Goal: Transaction & Acquisition: Book appointment/travel/reservation

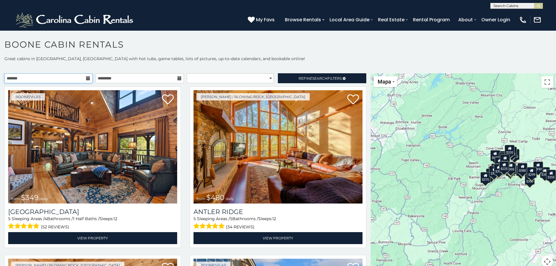
click at [46, 79] on input "text" at bounding box center [48, 78] width 88 height 10
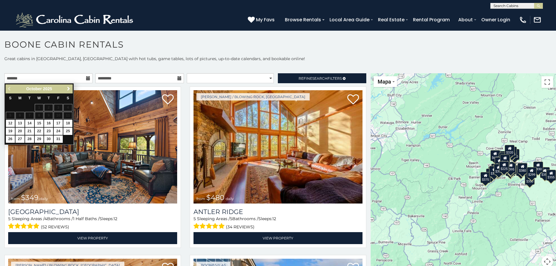
click at [67, 88] on span "Next" at bounding box center [68, 88] width 5 height 5
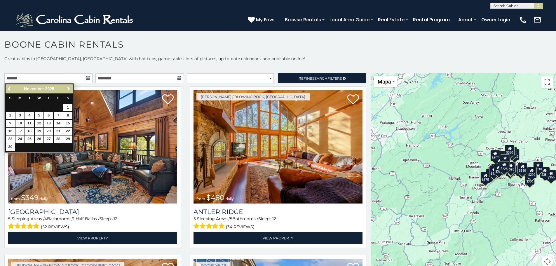
click at [67, 88] on span "Next" at bounding box center [68, 88] width 5 height 5
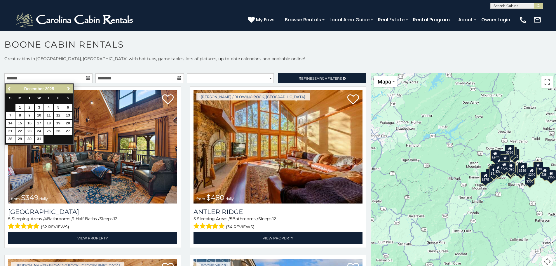
click at [67, 88] on span "Next" at bounding box center [68, 88] width 5 height 5
click at [69, 107] on link "3" at bounding box center [67, 107] width 9 height 7
type input "**********"
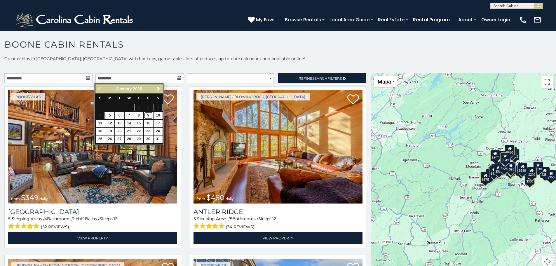
click at [148, 115] on link "9" at bounding box center [148, 115] width 9 height 7
type input "**********"
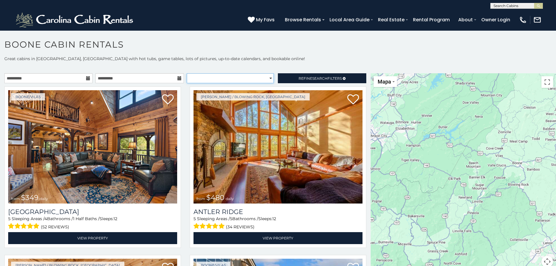
click at [248, 79] on select "**********" at bounding box center [230, 78] width 87 height 10
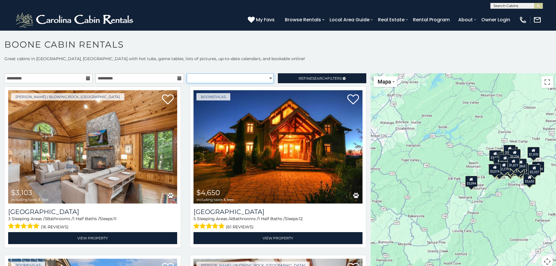
select select "*********"
click at [187, 73] on select "**********" at bounding box center [230, 78] width 87 height 10
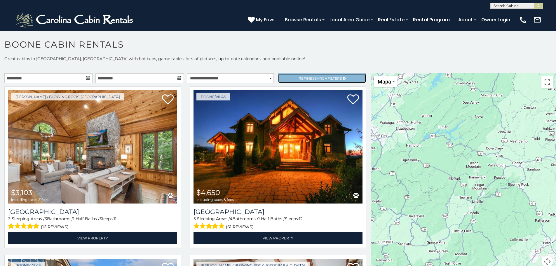
click at [314, 79] on span "Search" at bounding box center [319, 78] width 15 height 4
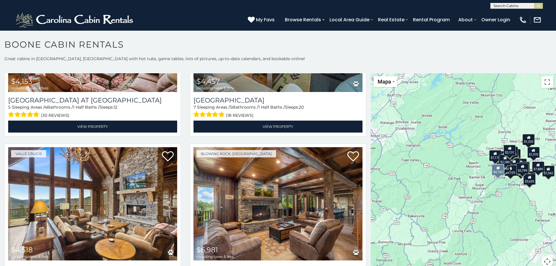
scroll to position [1634, 0]
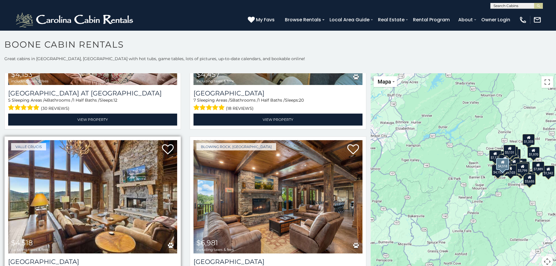
click at [128, 173] on img at bounding box center [92, 196] width 169 height 113
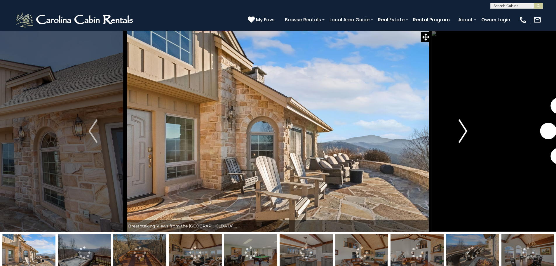
click at [463, 132] on img "Next" at bounding box center [463, 130] width 9 height 23
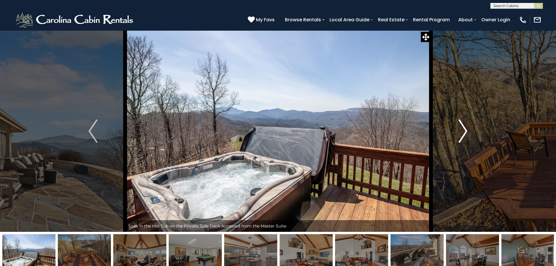
click at [463, 132] on img "Next" at bounding box center [463, 130] width 9 height 23
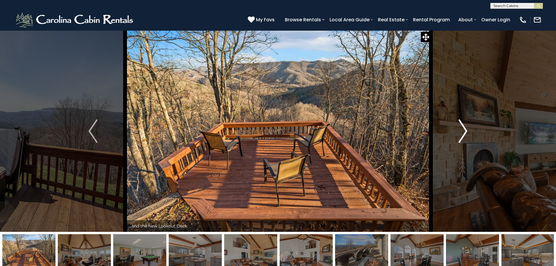
click at [463, 132] on img "Next" at bounding box center [463, 130] width 9 height 23
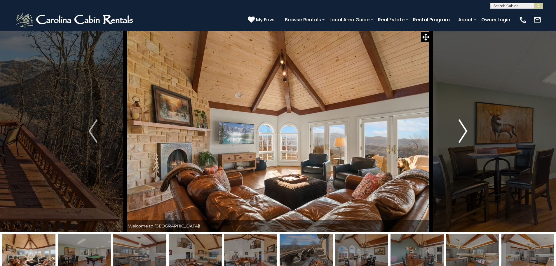
click at [463, 132] on img "Next" at bounding box center [463, 130] width 9 height 23
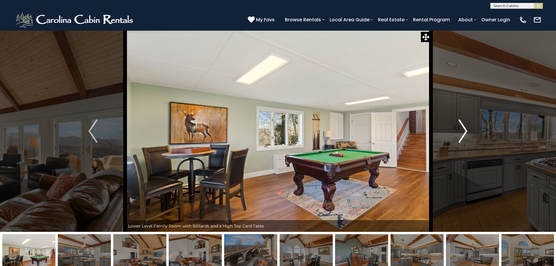
click at [463, 132] on img "Next" at bounding box center [463, 130] width 9 height 23
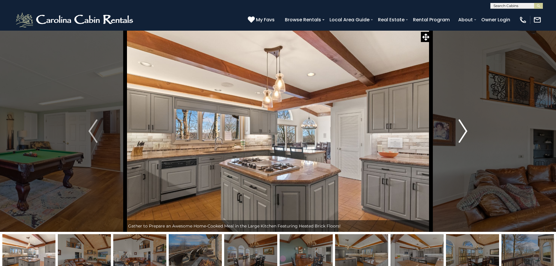
click at [463, 132] on img "Next" at bounding box center [463, 130] width 9 height 23
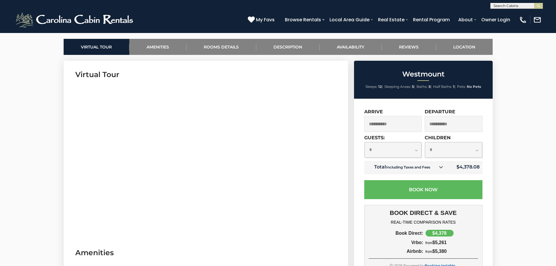
scroll to position [263, 0]
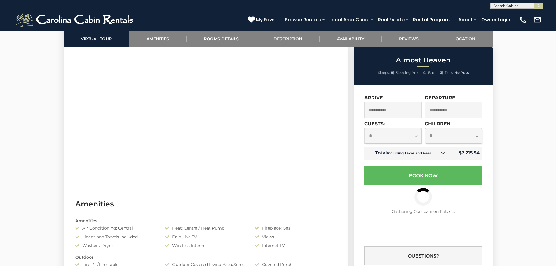
scroll to position [321, 0]
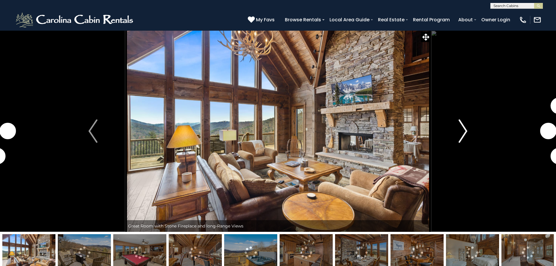
click at [461, 128] on img "Next" at bounding box center [463, 130] width 9 height 23
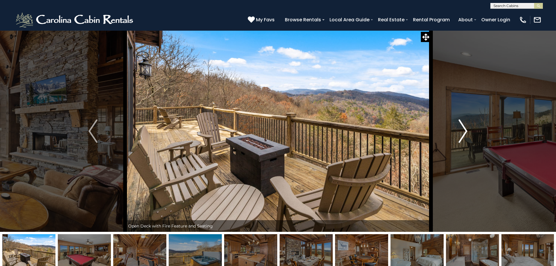
click at [465, 127] on img "Next" at bounding box center [463, 130] width 9 height 23
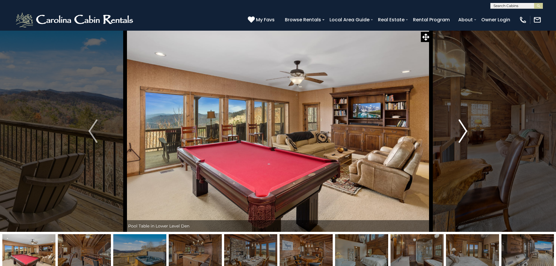
click at [465, 127] on img "Next" at bounding box center [463, 130] width 9 height 23
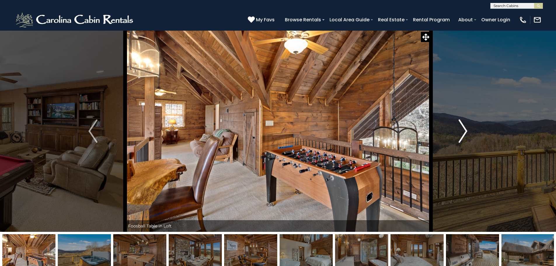
click at [465, 127] on img "Next" at bounding box center [463, 130] width 9 height 23
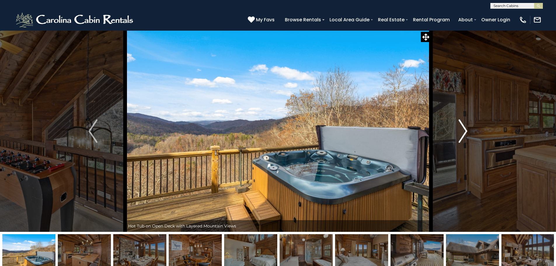
click at [465, 127] on img "Next" at bounding box center [463, 130] width 9 height 23
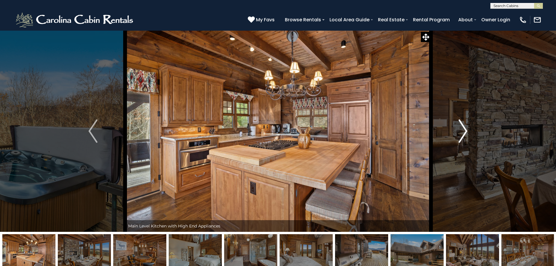
click at [465, 127] on img "Next" at bounding box center [463, 130] width 9 height 23
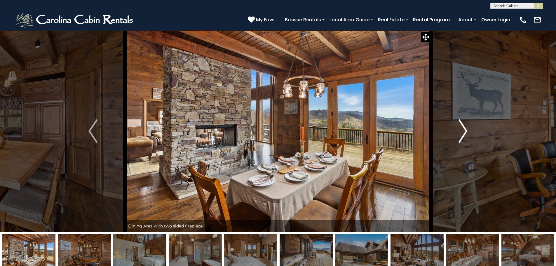
click at [467, 133] on img "Next" at bounding box center [463, 130] width 9 height 23
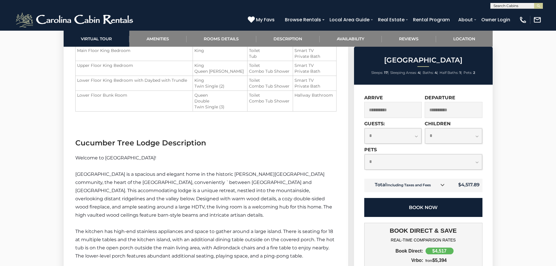
scroll to position [892, 0]
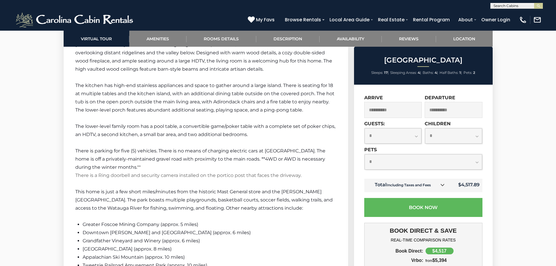
click at [362, 224] on div "**********" at bounding box center [423, 229] width 139 height 289
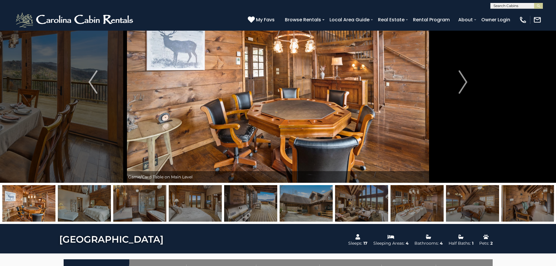
scroll to position [0, 0]
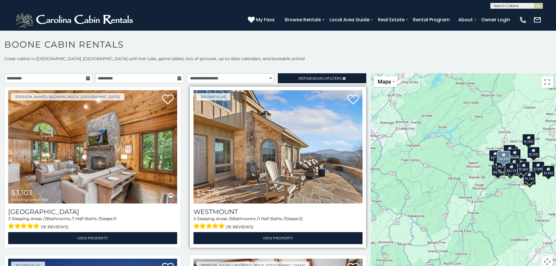
click at [257, 137] on img at bounding box center [278, 146] width 169 height 113
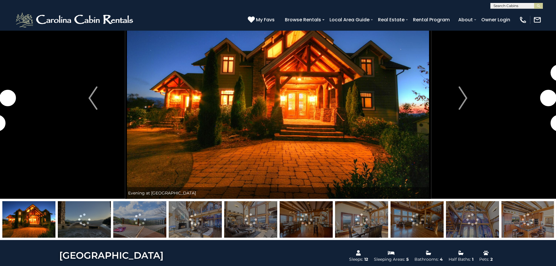
scroll to position [29, 0]
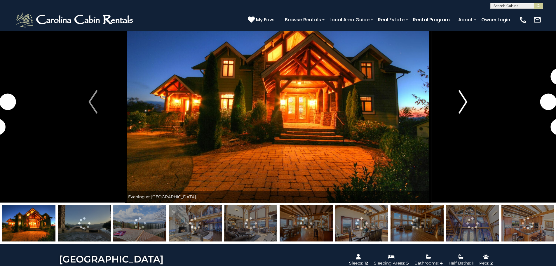
click at [464, 101] on img "Next" at bounding box center [463, 101] width 9 height 23
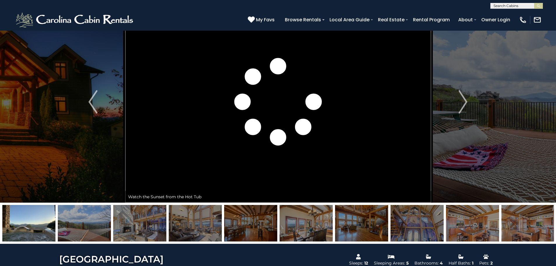
click at [142, 218] on img at bounding box center [139, 223] width 53 height 36
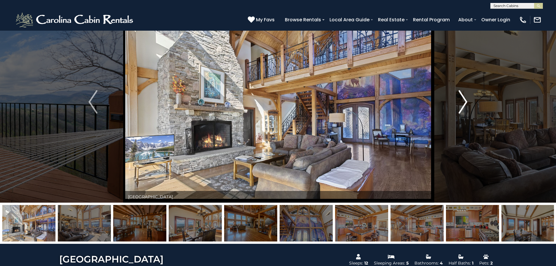
click at [466, 105] on img "Next" at bounding box center [463, 101] width 9 height 23
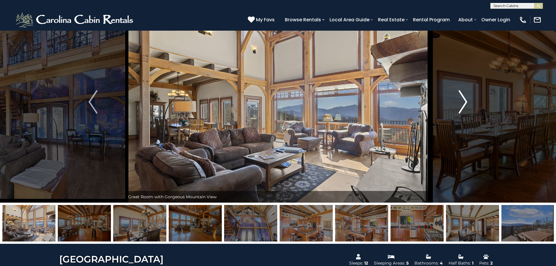
click at [466, 105] on img "Next" at bounding box center [463, 101] width 9 height 23
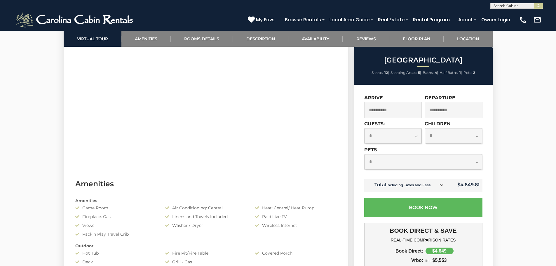
scroll to position [350, 0]
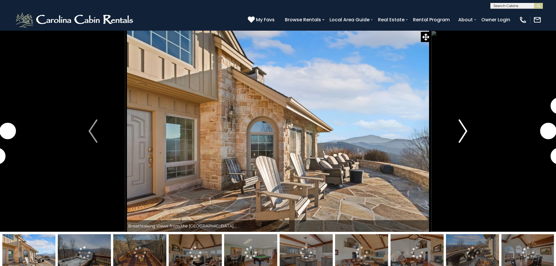
click at [466, 127] on img "Next" at bounding box center [463, 130] width 9 height 23
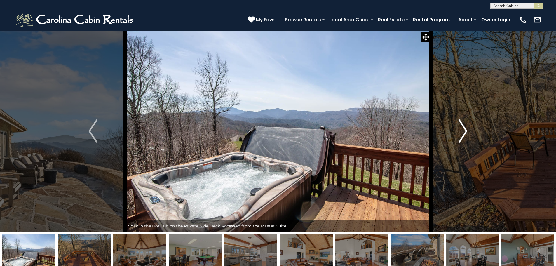
click at [466, 127] on img "Next" at bounding box center [463, 130] width 9 height 23
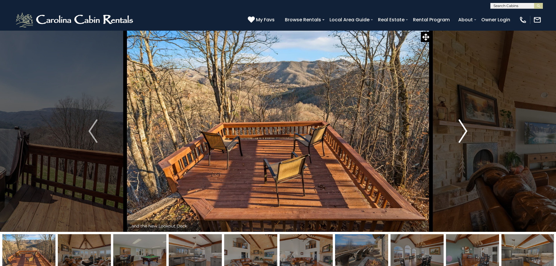
click at [466, 127] on img "Next" at bounding box center [463, 130] width 9 height 23
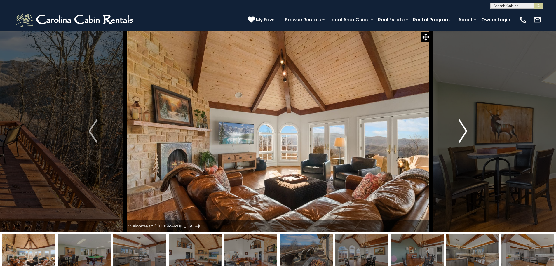
click at [466, 127] on img "Next" at bounding box center [463, 130] width 9 height 23
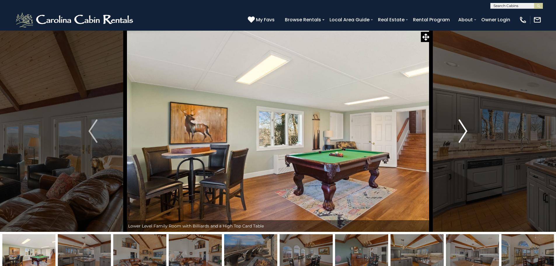
click at [466, 127] on img "Next" at bounding box center [463, 130] width 9 height 23
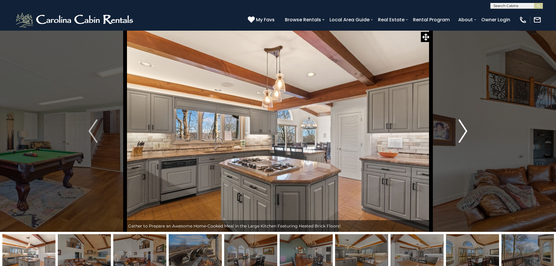
click at [466, 127] on img "Next" at bounding box center [463, 130] width 9 height 23
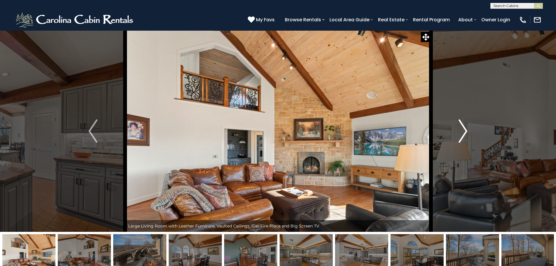
click at [463, 127] on img "Next" at bounding box center [463, 130] width 9 height 23
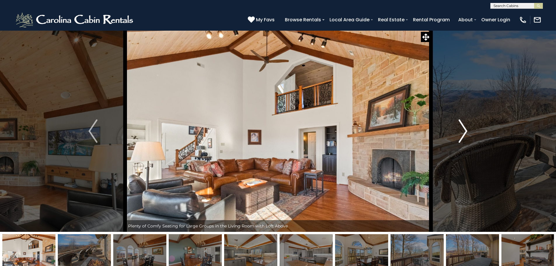
click at [463, 127] on img "Next" at bounding box center [463, 130] width 9 height 23
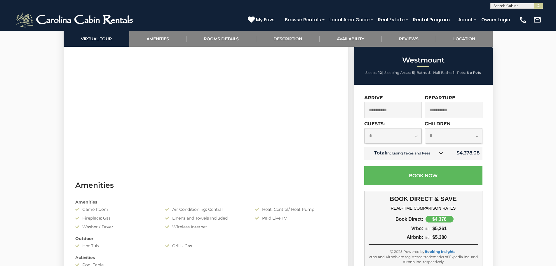
scroll to position [350, 0]
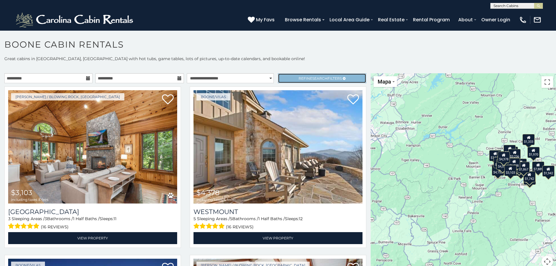
click at [314, 75] on link "Refine Search Filters" at bounding box center [322, 78] width 88 height 10
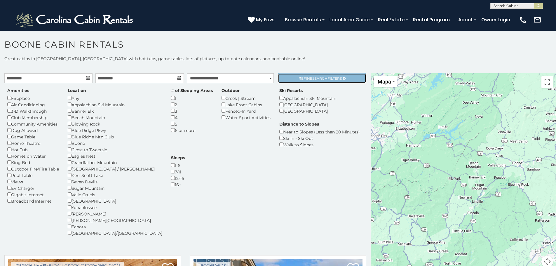
click at [318, 77] on span "Search" at bounding box center [319, 78] width 15 height 4
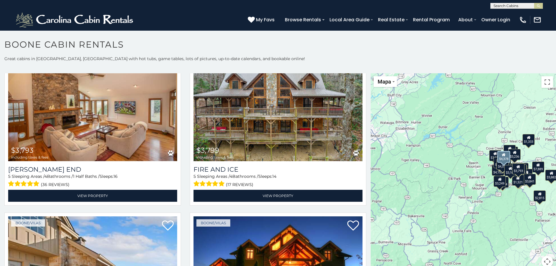
scroll to position [350, 0]
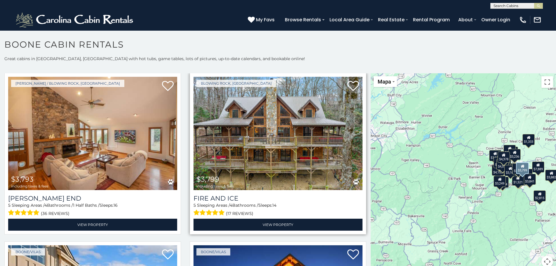
click at [240, 145] on img at bounding box center [278, 133] width 169 height 113
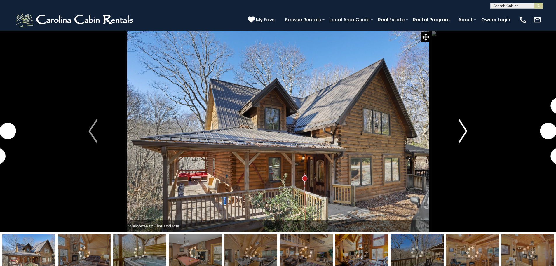
click at [468, 134] on button "Next" at bounding box center [463, 130] width 64 height 201
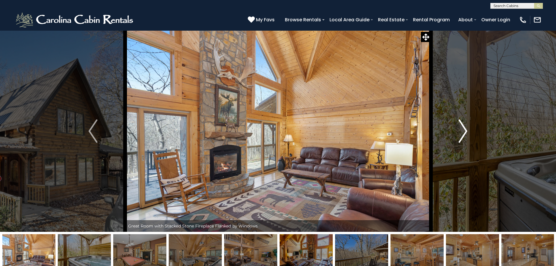
click at [457, 128] on button "Next" at bounding box center [463, 130] width 64 height 201
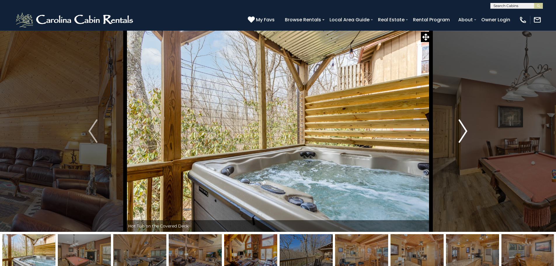
click at [457, 128] on button "Next" at bounding box center [463, 130] width 64 height 201
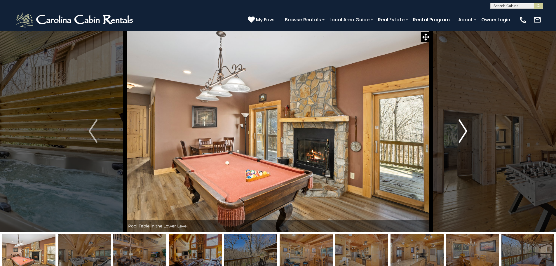
click at [457, 128] on button "Next" at bounding box center [463, 130] width 64 height 201
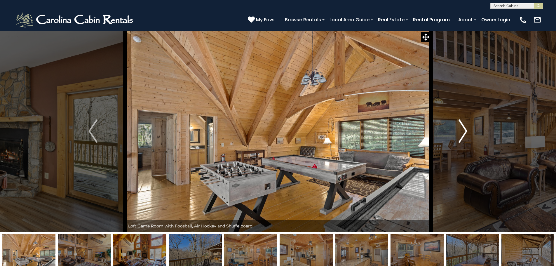
click at [457, 128] on button "Next" at bounding box center [463, 130] width 64 height 201
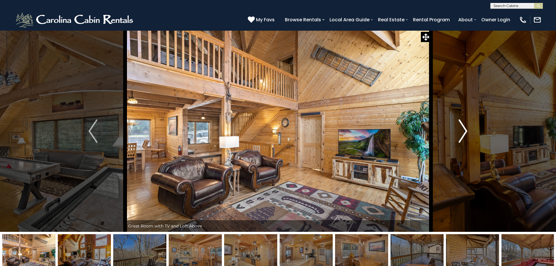
click at [463, 131] on img "Next" at bounding box center [463, 130] width 9 height 23
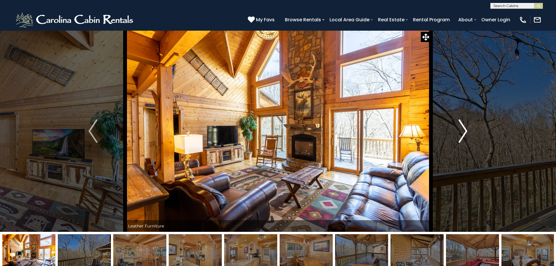
click at [463, 131] on img "Next" at bounding box center [463, 130] width 9 height 23
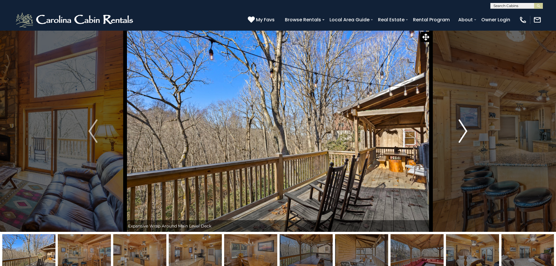
click at [463, 131] on img "Next" at bounding box center [463, 130] width 9 height 23
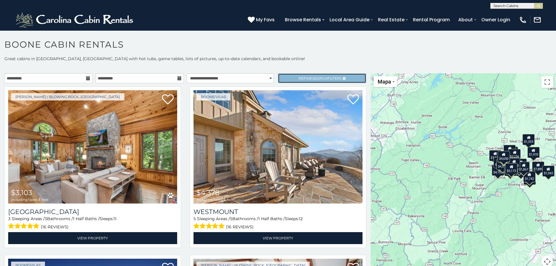
click at [316, 79] on span "Search" at bounding box center [319, 78] width 15 height 4
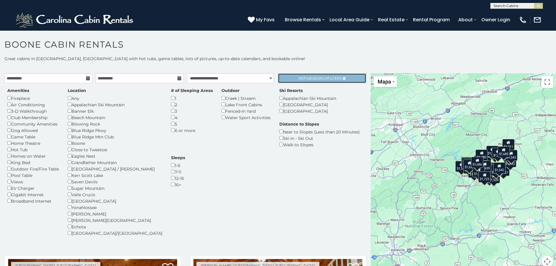
click at [313, 77] on span "Search" at bounding box center [319, 78] width 15 height 4
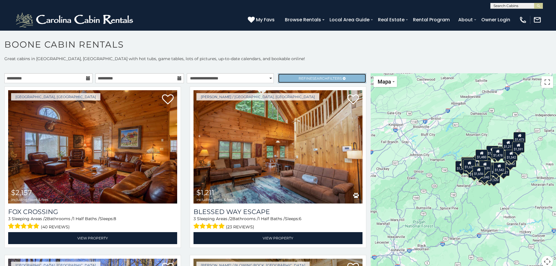
click at [313, 77] on span "Search" at bounding box center [319, 78] width 15 height 4
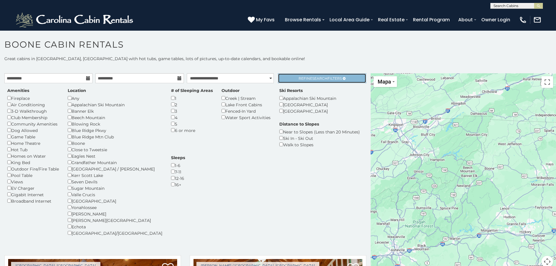
click at [310, 76] on link "Refine Search Filters" at bounding box center [322, 78] width 88 height 10
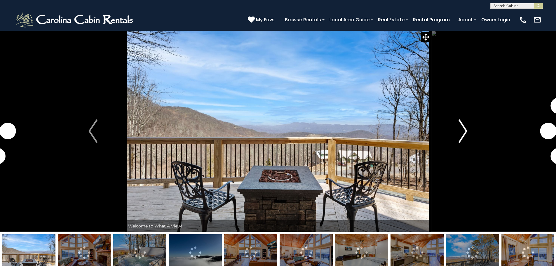
click at [465, 127] on img "Next" at bounding box center [463, 130] width 9 height 23
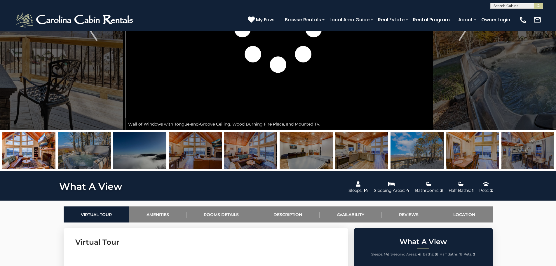
scroll to position [117, 0]
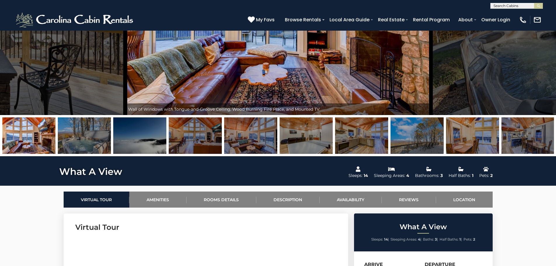
click at [197, 136] on img at bounding box center [195, 135] width 53 height 36
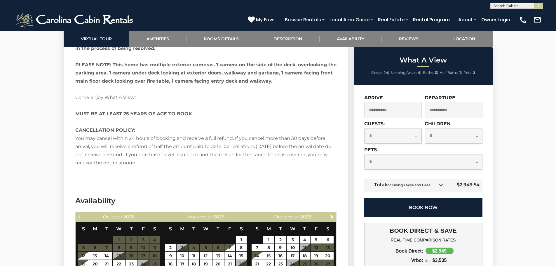
scroll to position [1044, 0]
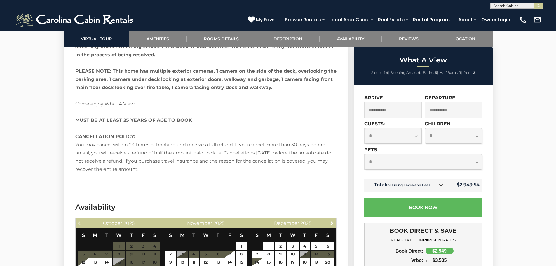
click at [380, 134] on select "**********" at bounding box center [393, 135] width 57 height 15
click at [341, 138] on section "What A View Description Welcome to What A View! This custom-built cabin has bre…" at bounding box center [206, 8] width 285 height 372
click at [384, 134] on select "**********" at bounding box center [393, 135] width 57 height 15
click at [338, 122] on section "What A View Description Welcome to What A View! This custom-built cabin has bre…" at bounding box center [206, 8] width 285 height 372
click at [436, 133] on select "**********" at bounding box center [453, 135] width 57 height 15
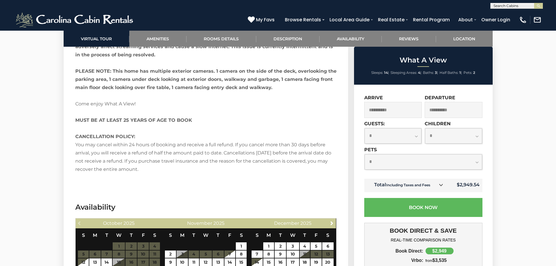
select select "*"
click at [425, 128] on select "**********" at bounding box center [453, 135] width 57 height 15
click at [400, 137] on select "**********" at bounding box center [393, 135] width 57 height 15
select select "**"
click at [365, 128] on select "**********" at bounding box center [393, 135] width 57 height 15
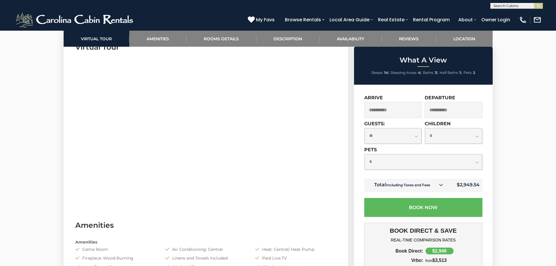
scroll to position [321, 0]
